Goal: Task Accomplishment & Management: Complete application form

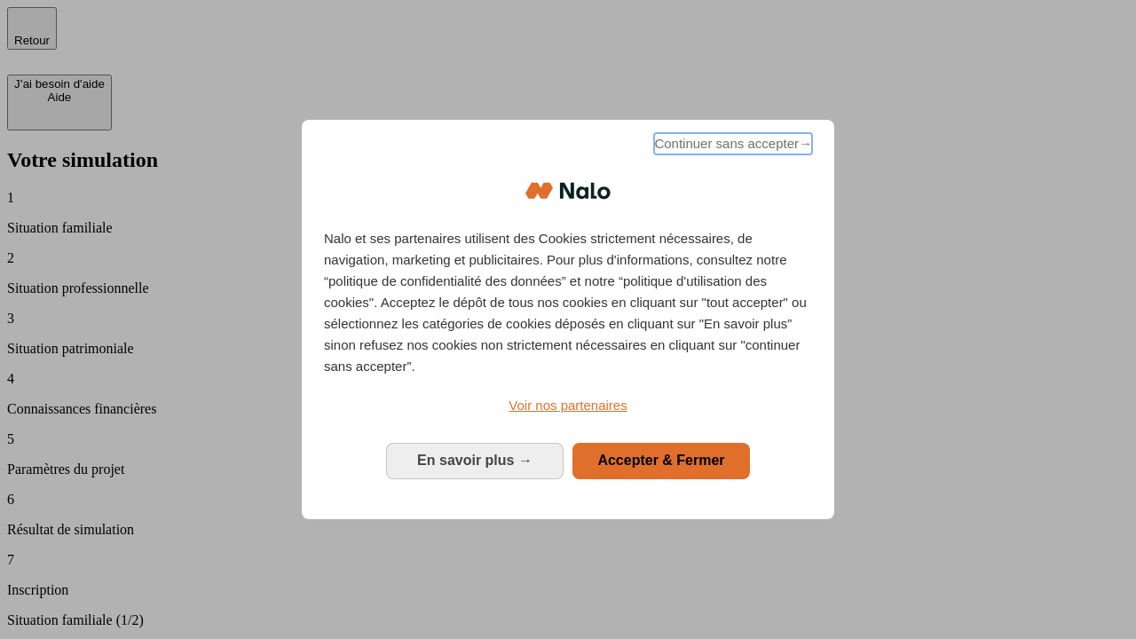
click at [732, 146] on span "Continuer sans accepter →" at bounding box center [733, 143] width 158 height 21
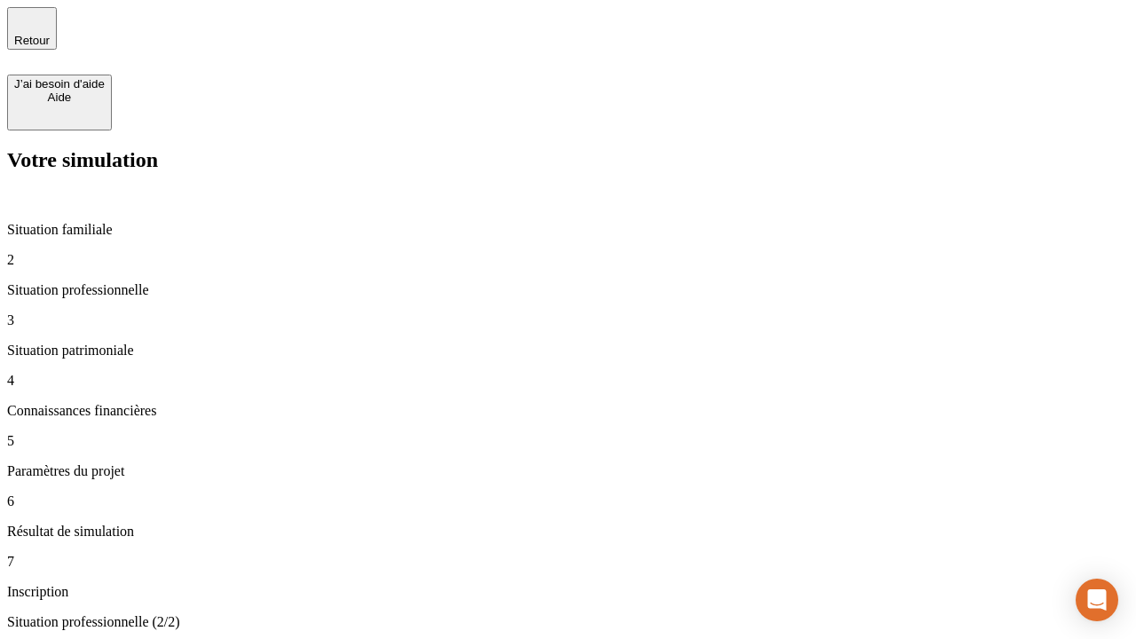
type input "30 000"
type input "1 000"
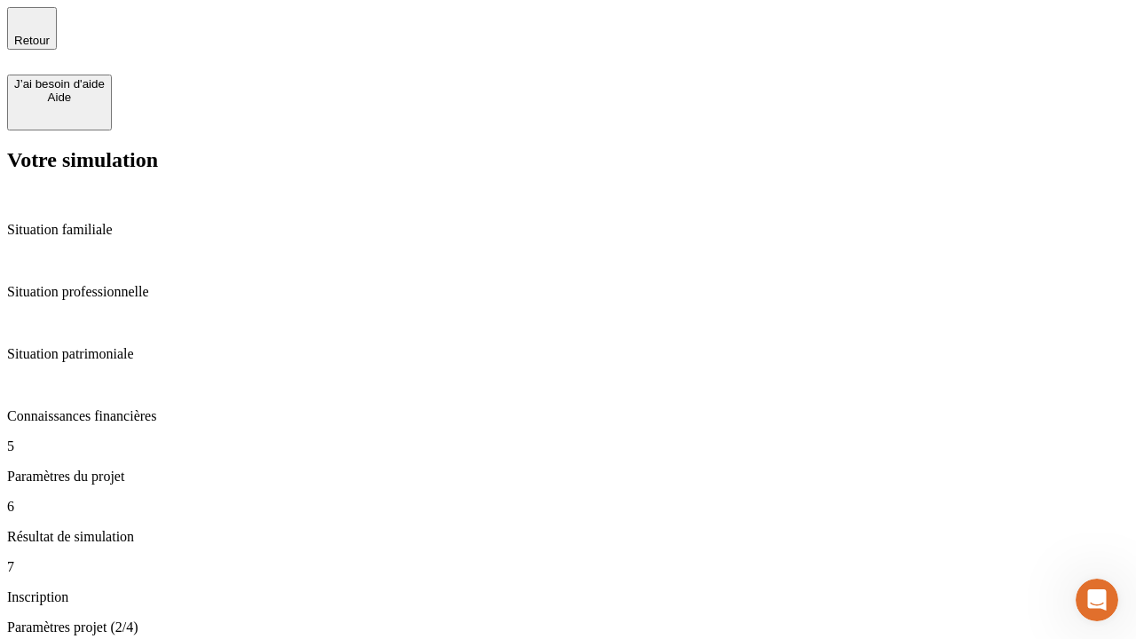
type input "40"
type input "64"
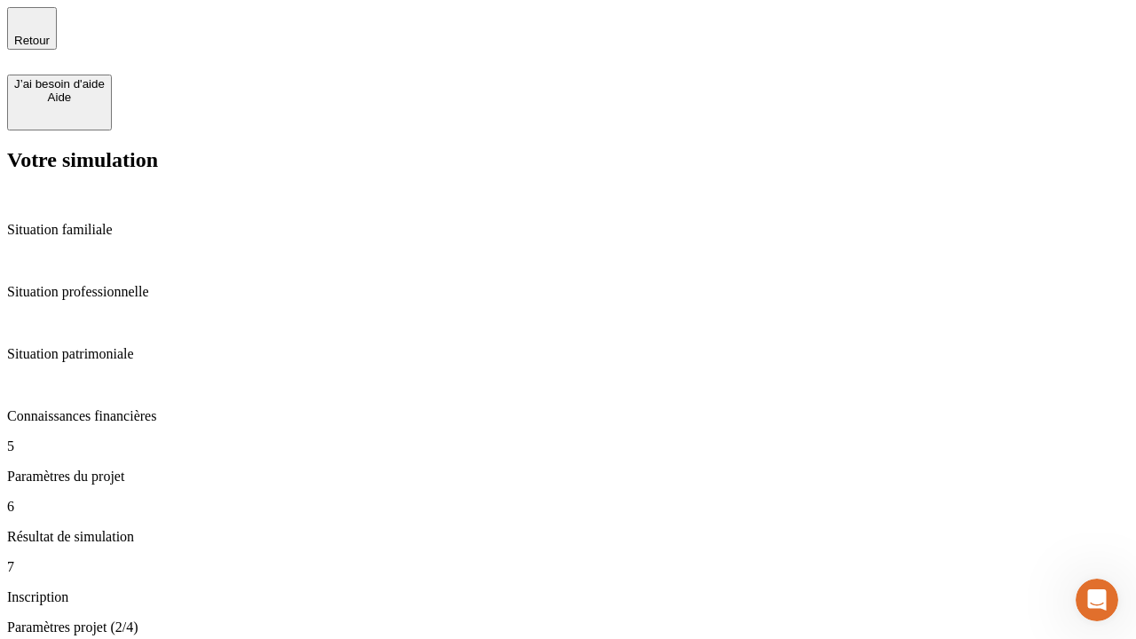
type input "200 000"
type input "640"
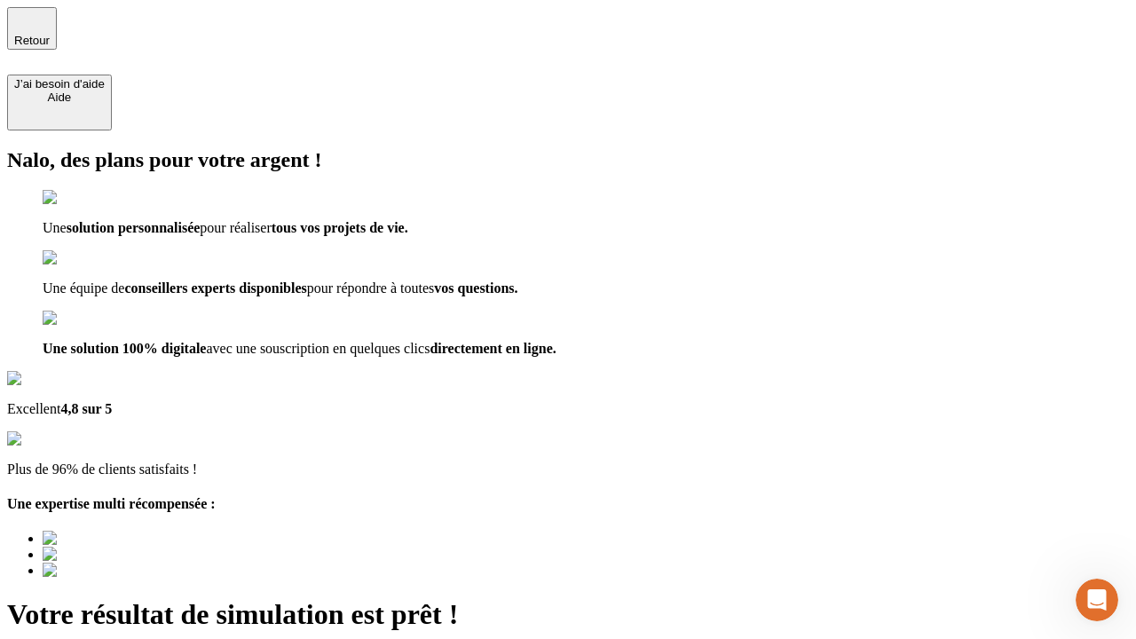
type input "[EMAIL_ADDRESS][DOMAIN_NAME]"
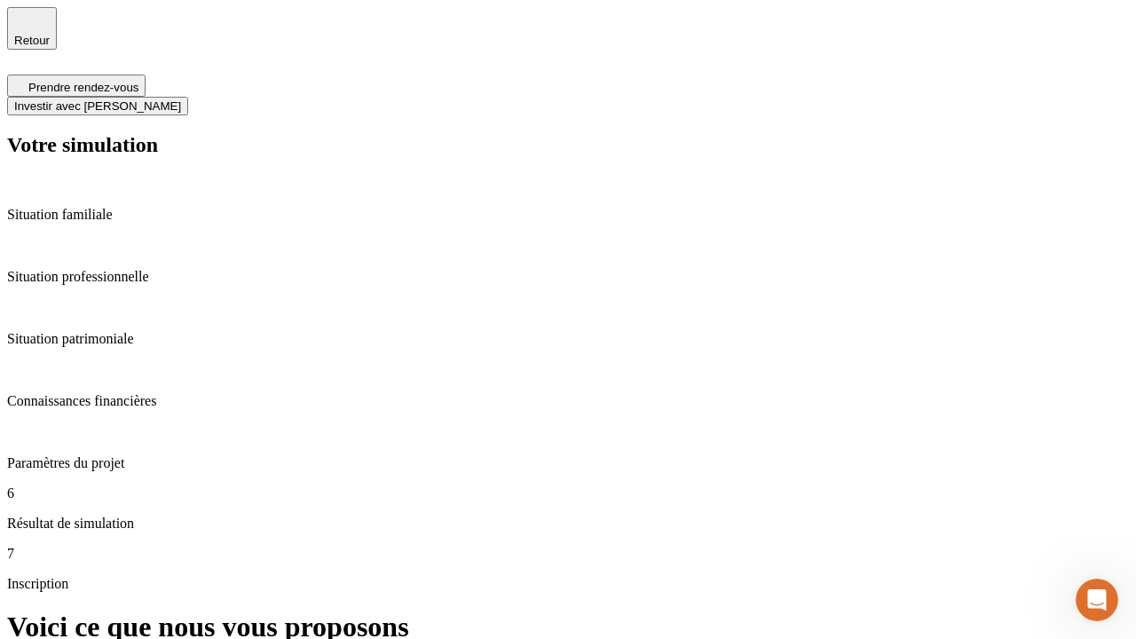
click at [181, 99] on span "Investir avec [PERSON_NAME]" at bounding box center [97, 105] width 167 height 13
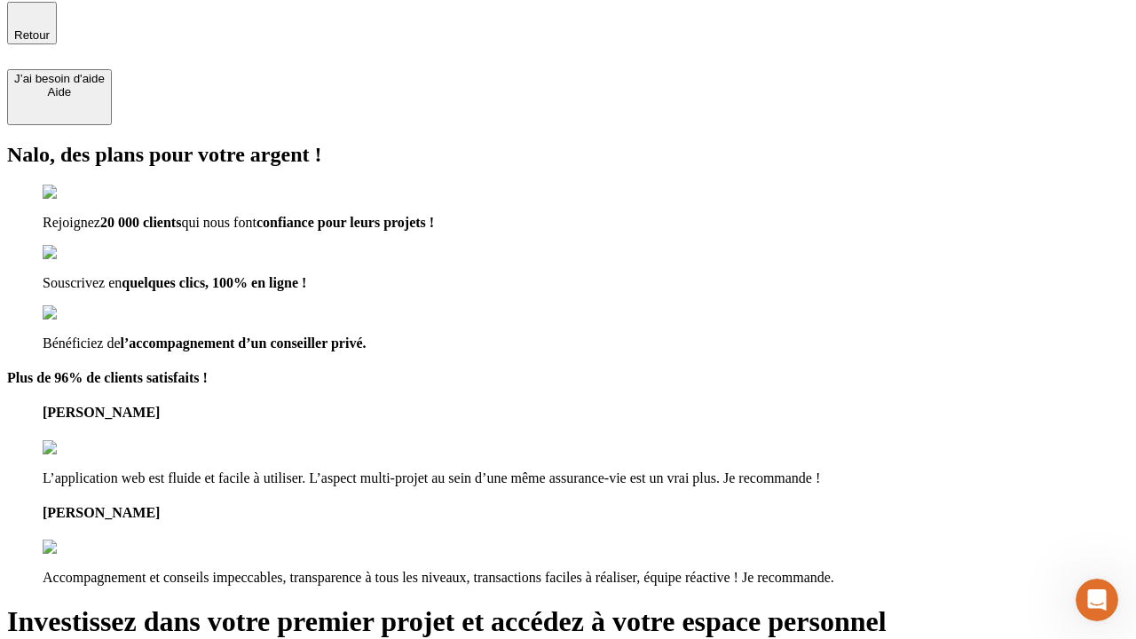
type input "[PERSON_NAME][EMAIL_ADDRESS][DOMAIN_NAME]"
